Goal: Task Accomplishment & Management: Manage account settings

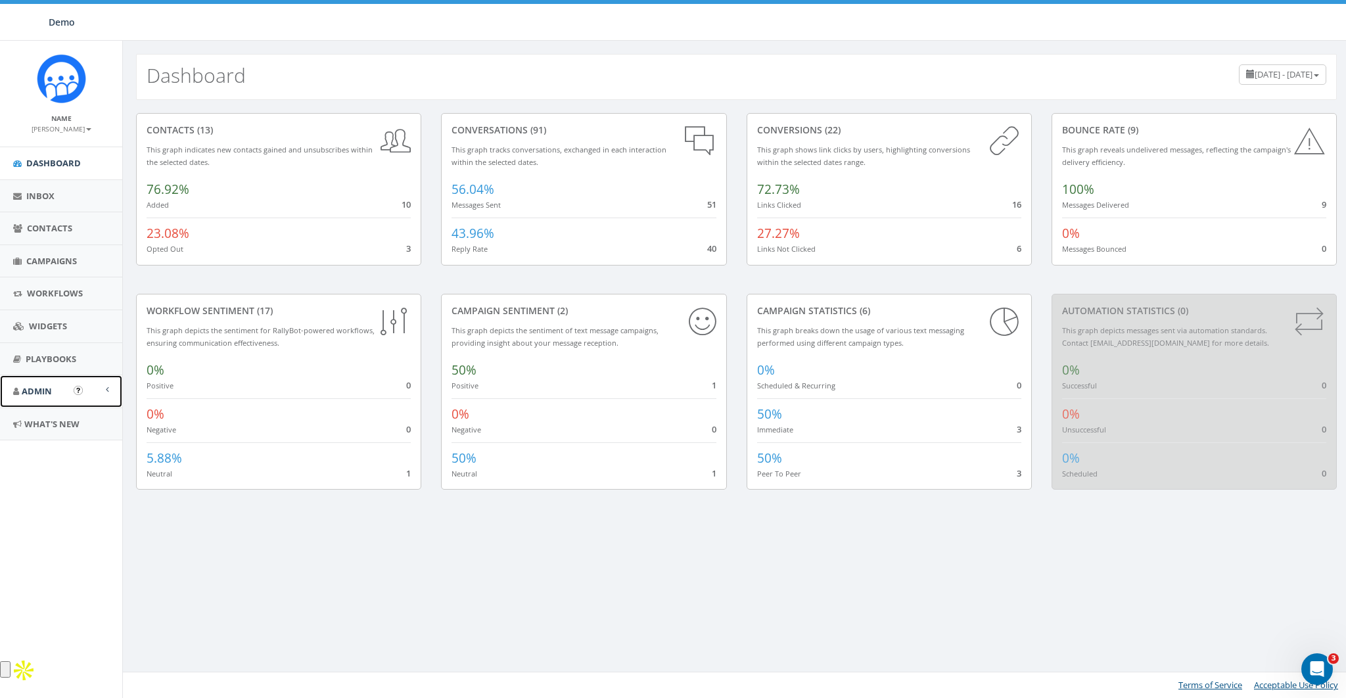
click at [40, 387] on span "Admin" at bounding box center [37, 391] width 30 height 12
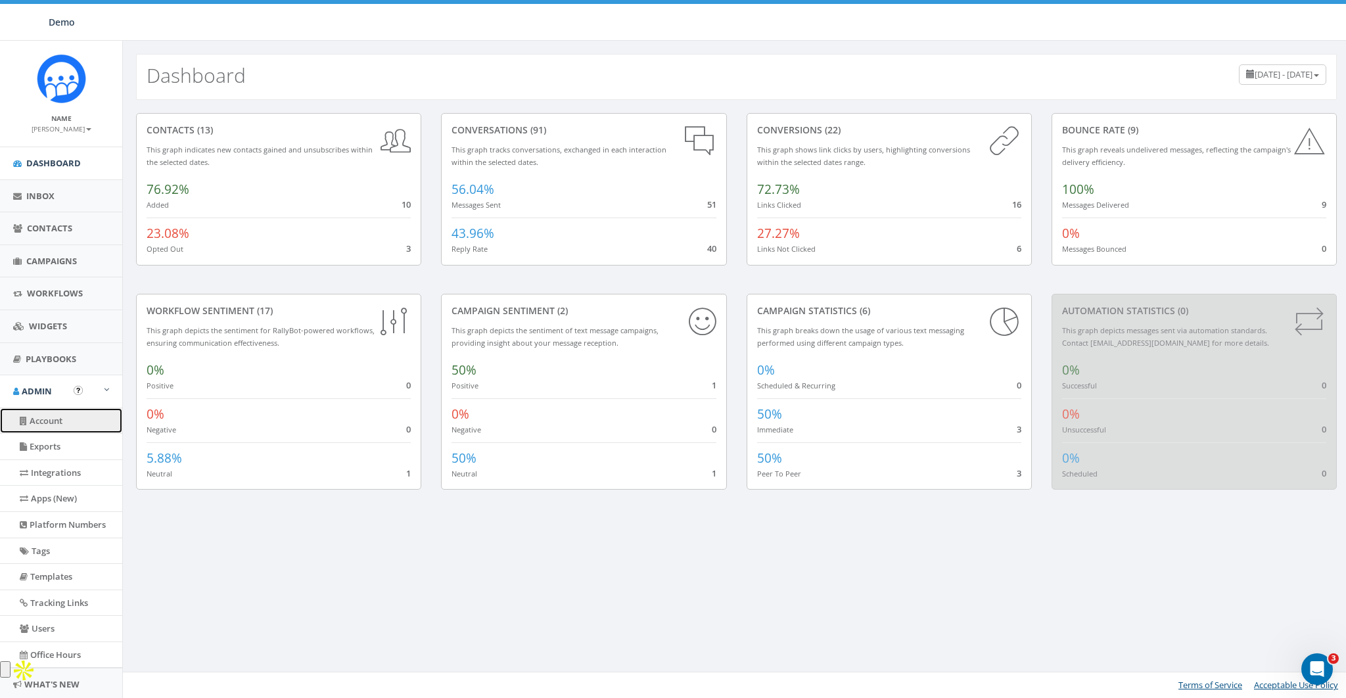
click at [41, 417] on link "Account" at bounding box center [61, 421] width 122 height 26
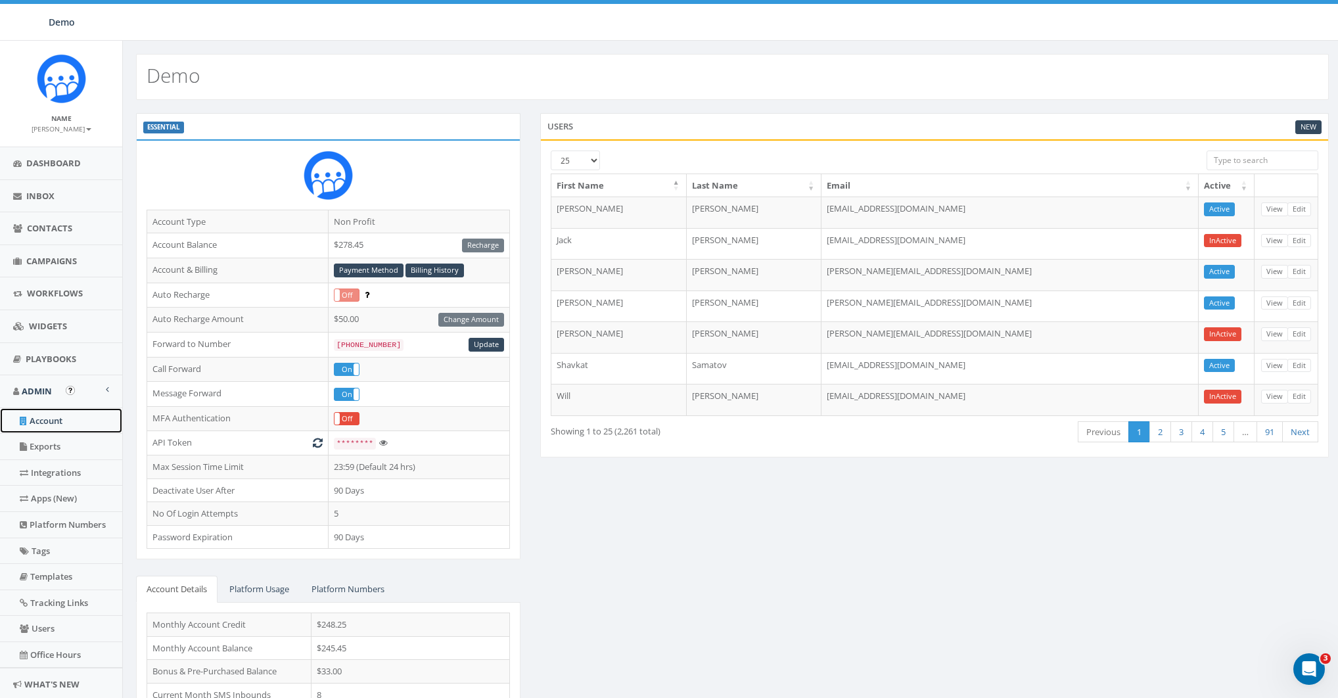
click at [35, 416] on link "Account" at bounding box center [61, 421] width 122 height 26
click at [67, 129] on small "[PERSON_NAME]" at bounding box center [62, 128] width 60 height 9
click at [66, 160] on link "Sign Out" at bounding box center [66, 165] width 104 height 16
